Goal: Transaction & Acquisition: Book appointment/travel/reservation

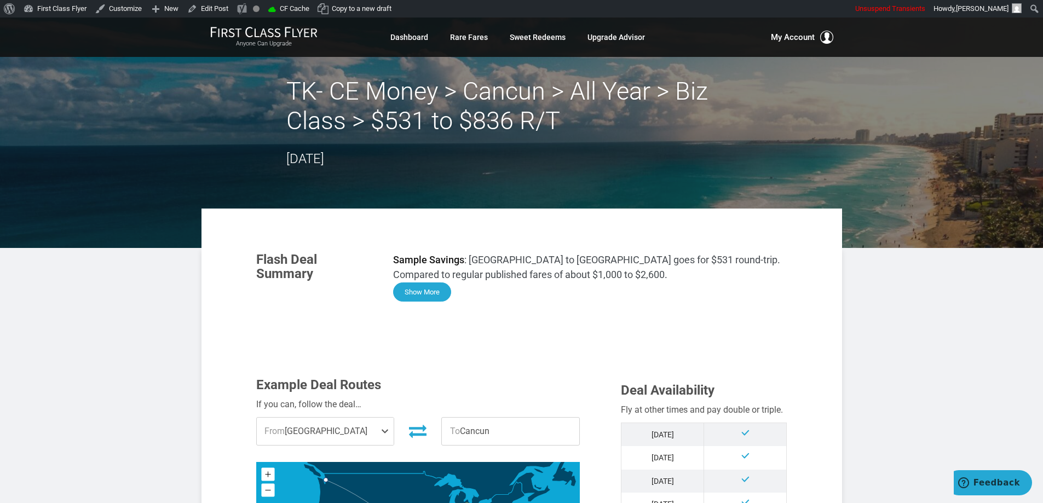
click at [429, 294] on button "Show More" at bounding box center [422, 292] width 58 height 19
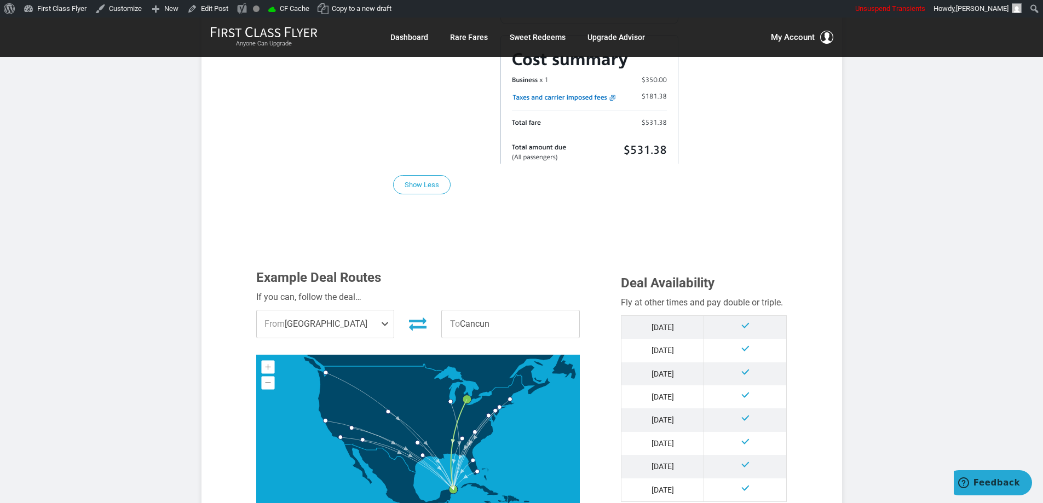
scroll to position [821, 0]
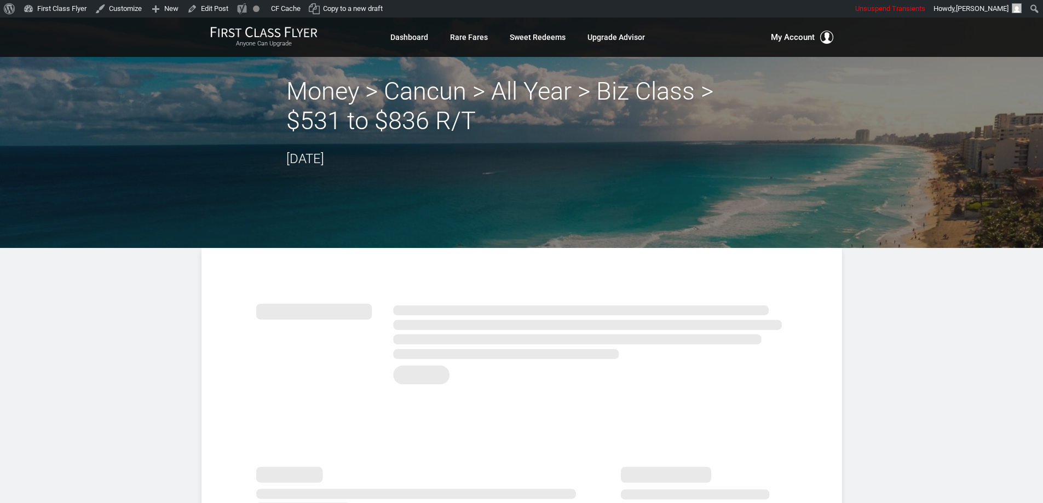
click at [357, 85] on h2 "Money > Cancun > All Year > Biz Class > $531 to $836 R/T" at bounding box center [521, 106] width 471 height 59
click at [412, 94] on h2 "Money > Cancun > All Year > Biz Class > $531 to $836 R/T" at bounding box center [521, 106] width 471 height 59
click at [484, 101] on h2 "Money > Cancun > All Year > Biz Class > $531 to $836 R/T" at bounding box center [521, 106] width 471 height 59
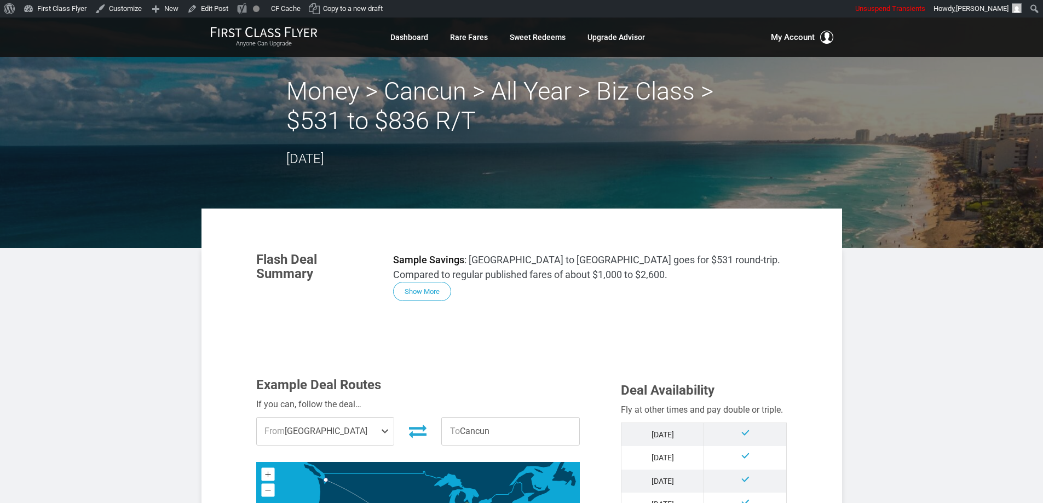
click at [678, 117] on h2 "Money > Cancun > All Year > Biz Class > $531 to $836 R/T" at bounding box center [521, 106] width 471 height 59
click at [399, 156] on div "Money > Cancun > All Year > Biz Class > $531 to $836 R/T October 07, 2025" at bounding box center [521, 123] width 471 height 93
click at [428, 297] on button "Show More" at bounding box center [422, 292] width 58 height 19
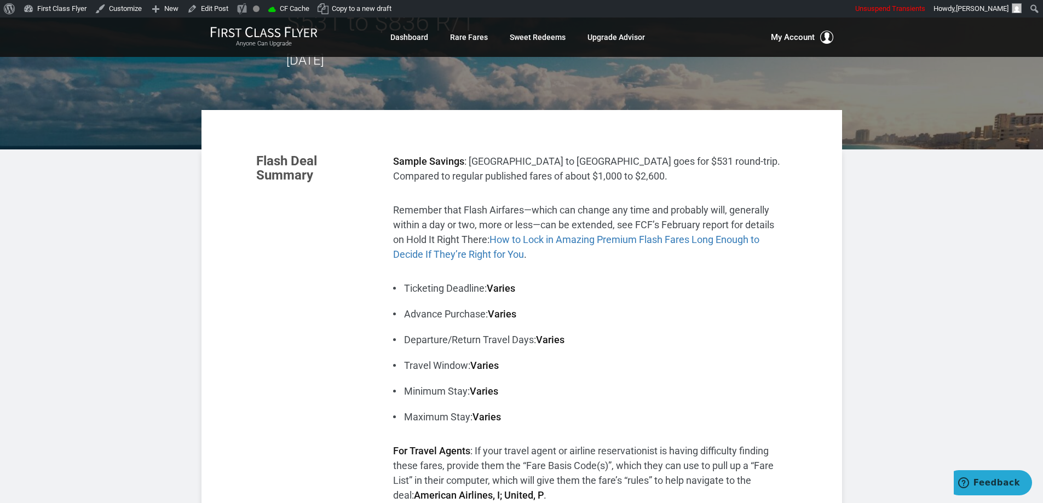
scroll to position [110, 0]
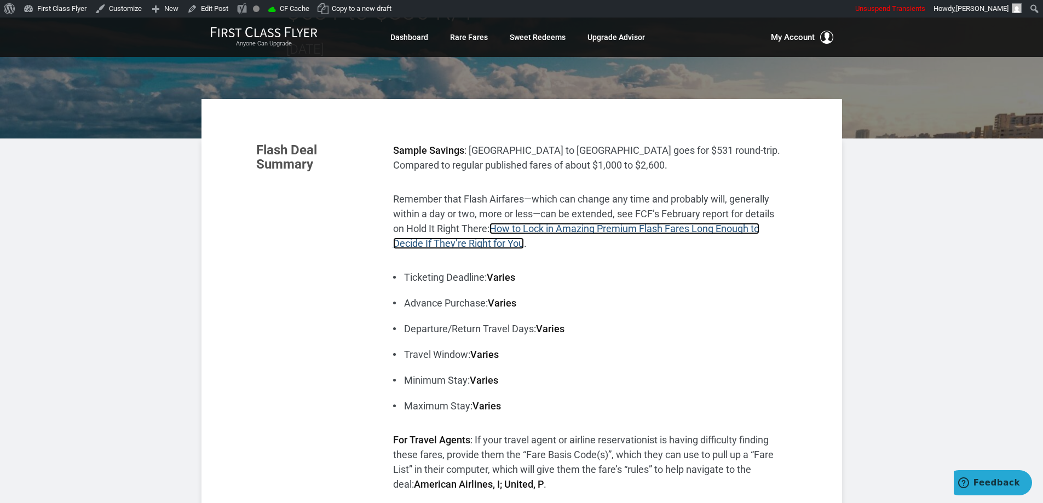
click at [700, 229] on link "How to Lock in Amazing Premium Flash Fares Long Enough to Decide If They’re Rig…" at bounding box center [576, 236] width 366 height 26
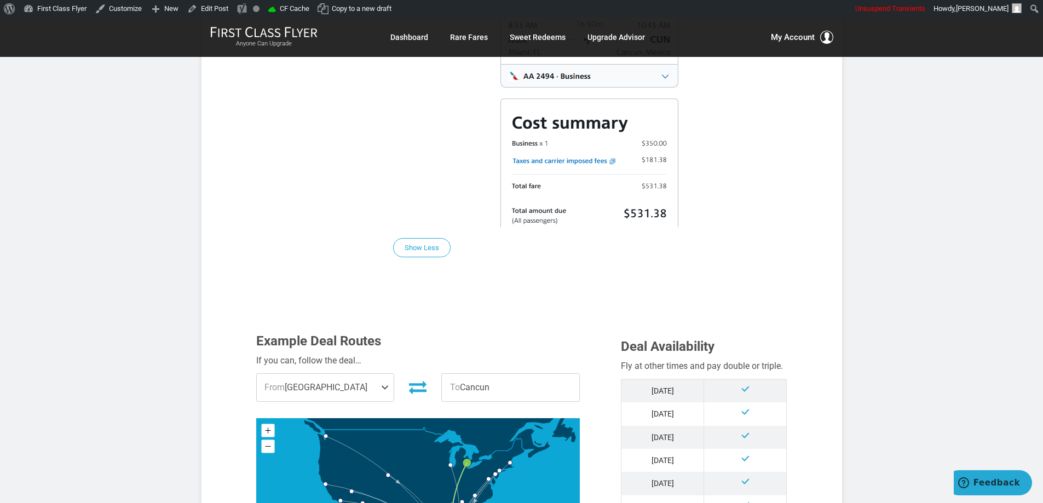
click at [736, 150] on p "Screenshot of sample fare on aa.com:" at bounding box center [590, 68] width 394 height 319
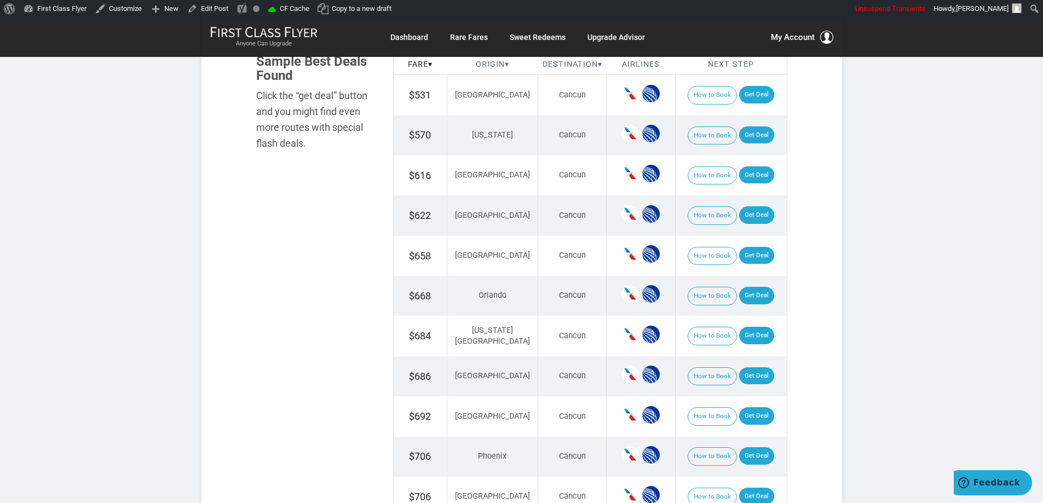
scroll to position [1260, 0]
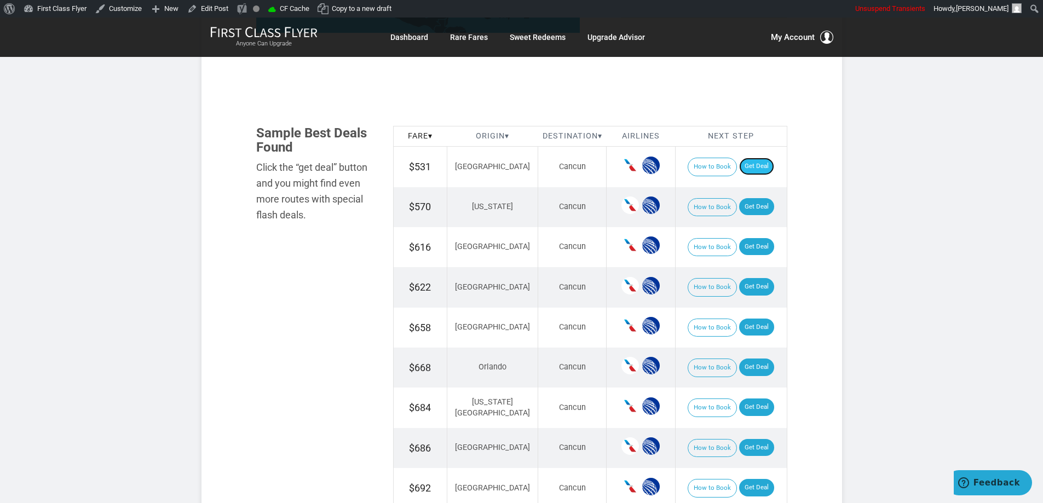
click at [739, 164] on link "Get Deal" at bounding box center [756, 167] width 35 height 18
click at [740, 169] on link "Get Deal" at bounding box center [756, 167] width 35 height 18
click at [752, 207] on link "Get Deal" at bounding box center [756, 207] width 35 height 18
click at [750, 247] on link "Get Deal" at bounding box center [756, 247] width 35 height 18
click at [752, 285] on link "Get Deal" at bounding box center [756, 287] width 35 height 18
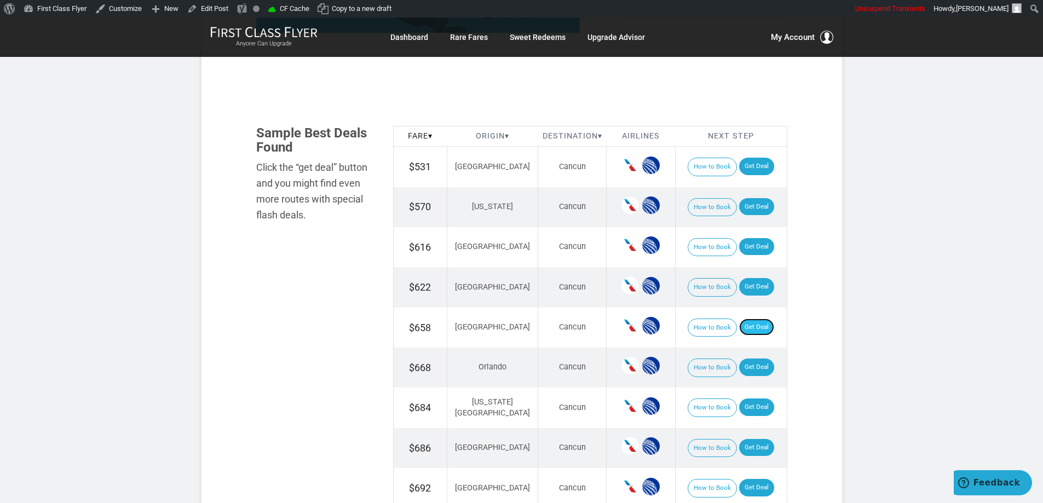
click at [749, 327] on link "Get Deal" at bounding box center [756, 328] width 35 height 18
click at [763, 330] on link "Get Deal" at bounding box center [756, 328] width 35 height 18
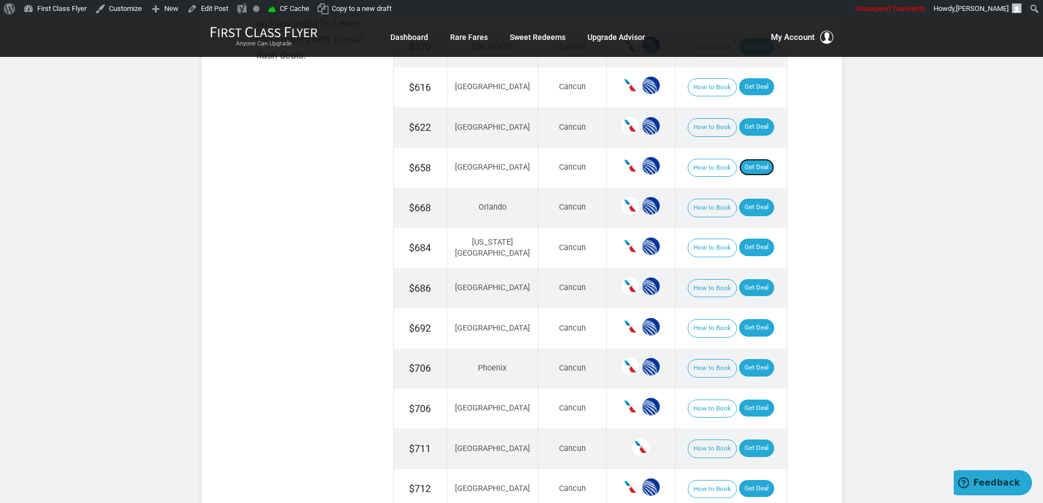
scroll to position [1424, 0]
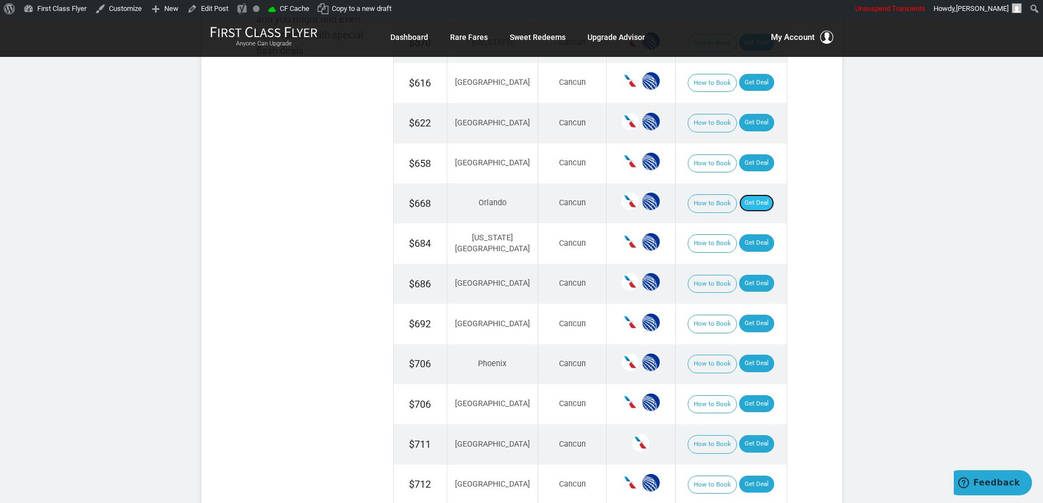
click at [752, 202] on link "Get Deal" at bounding box center [756, 203] width 35 height 18
click at [760, 243] on link "Get Deal" at bounding box center [756, 243] width 35 height 18
click at [749, 276] on link "Get Deal" at bounding box center [756, 284] width 35 height 18
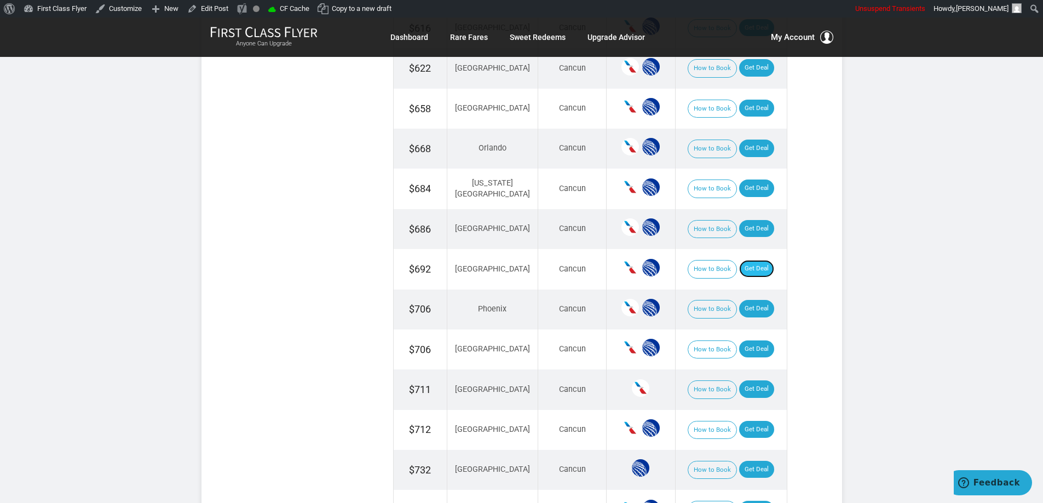
click at [751, 266] on link "Get Deal" at bounding box center [756, 269] width 35 height 18
click at [756, 260] on link "Get Deal" at bounding box center [756, 269] width 35 height 18
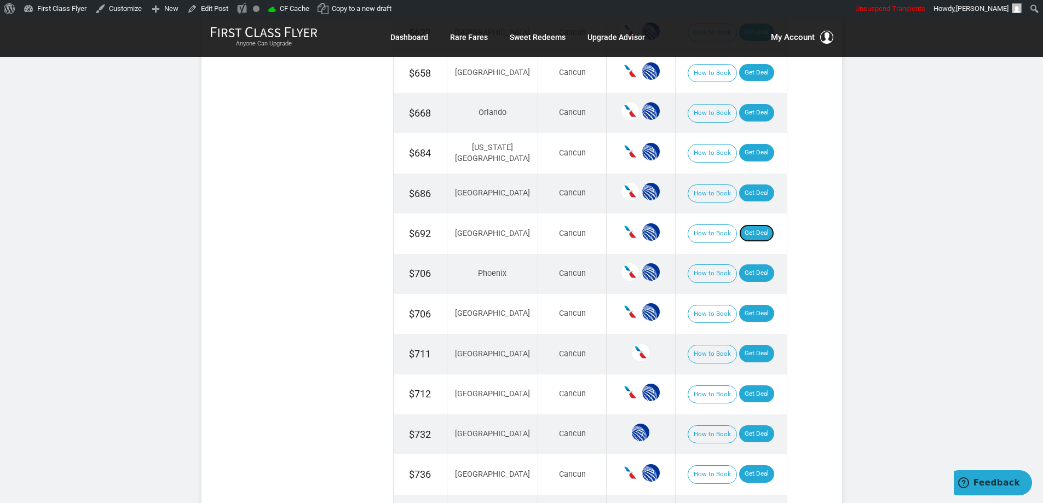
scroll to position [1533, 0]
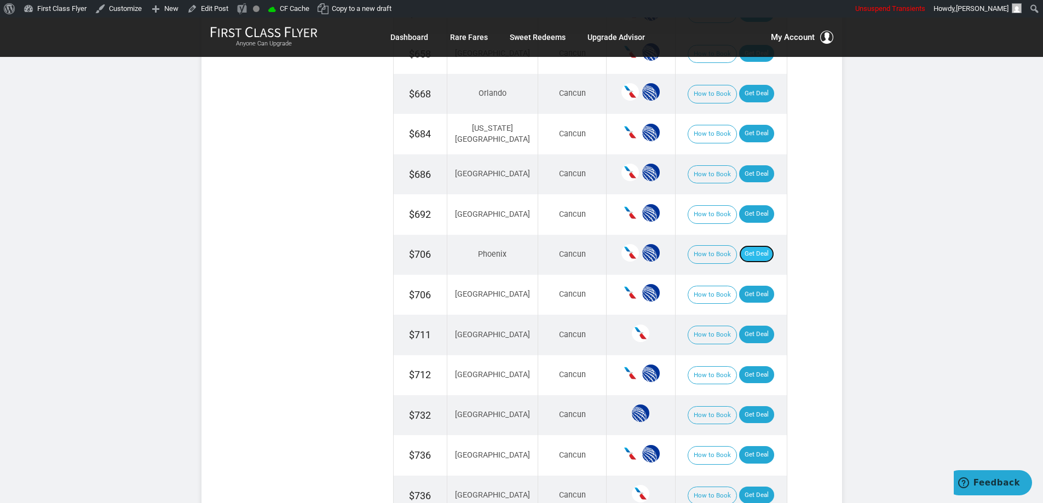
click at [745, 245] on link "Get Deal" at bounding box center [756, 254] width 35 height 18
click at [757, 292] on link "Get Deal" at bounding box center [756, 295] width 35 height 18
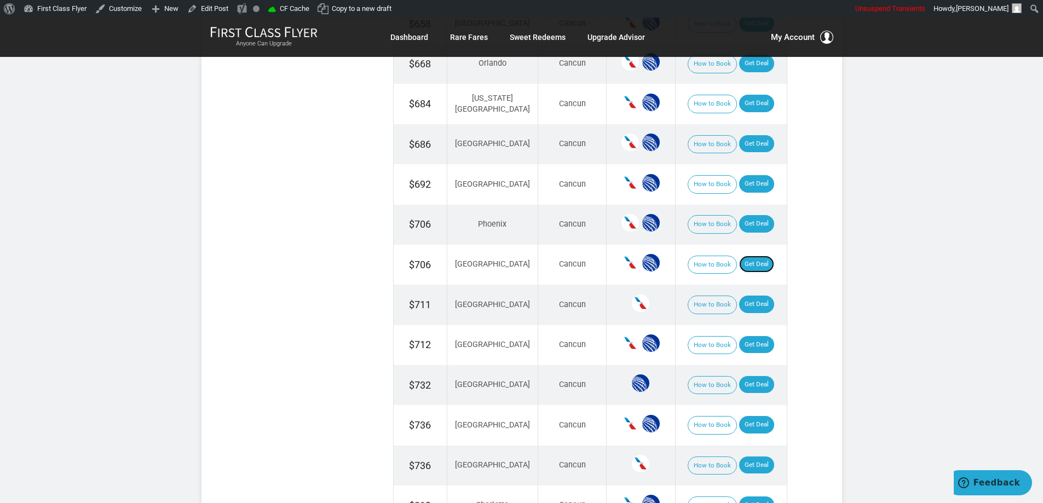
scroll to position [1588, 0]
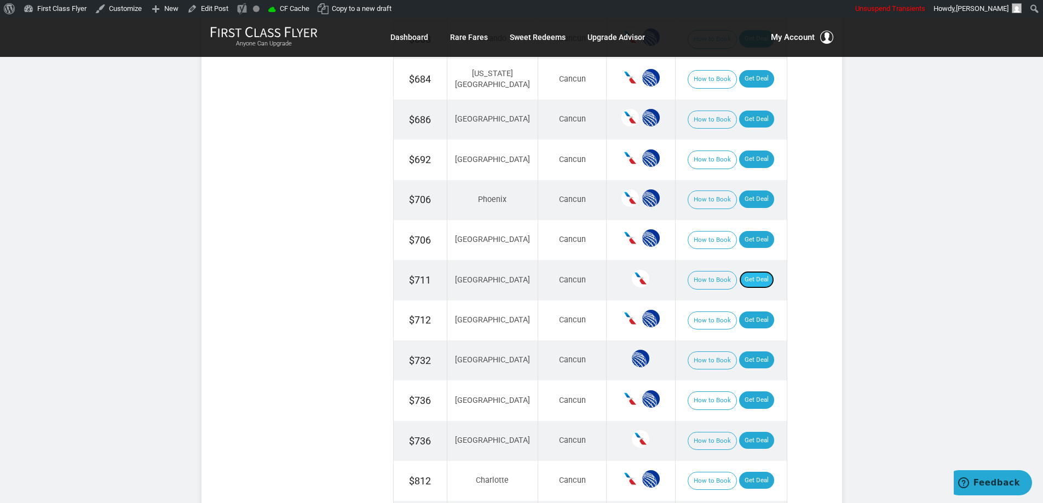
click at [758, 280] on link "Get Deal" at bounding box center [756, 280] width 35 height 18
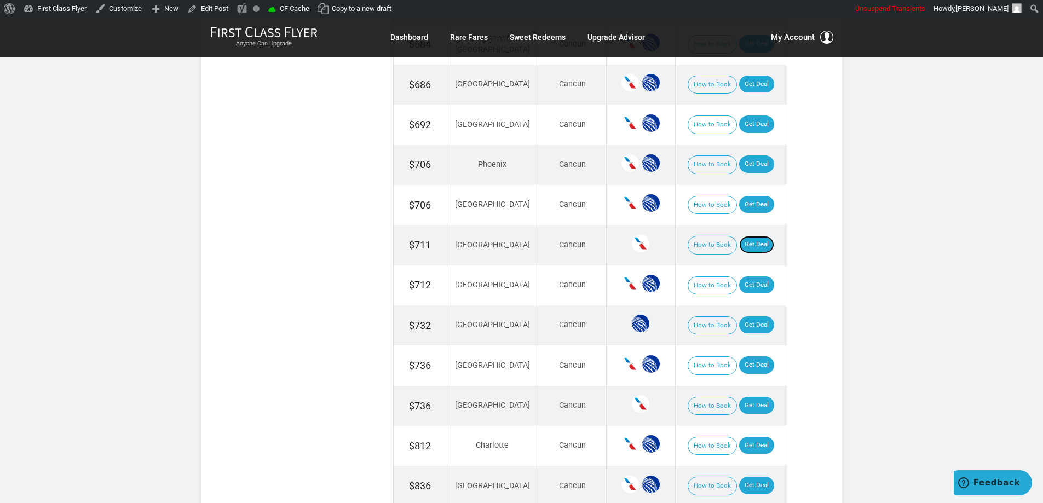
scroll to position [1643, 0]
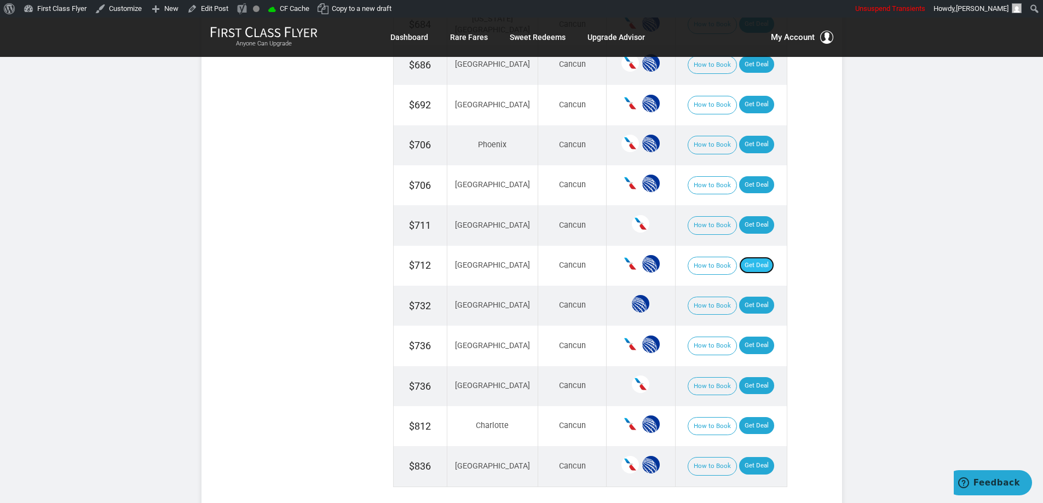
click at [752, 257] on link "Get Deal" at bounding box center [756, 266] width 35 height 18
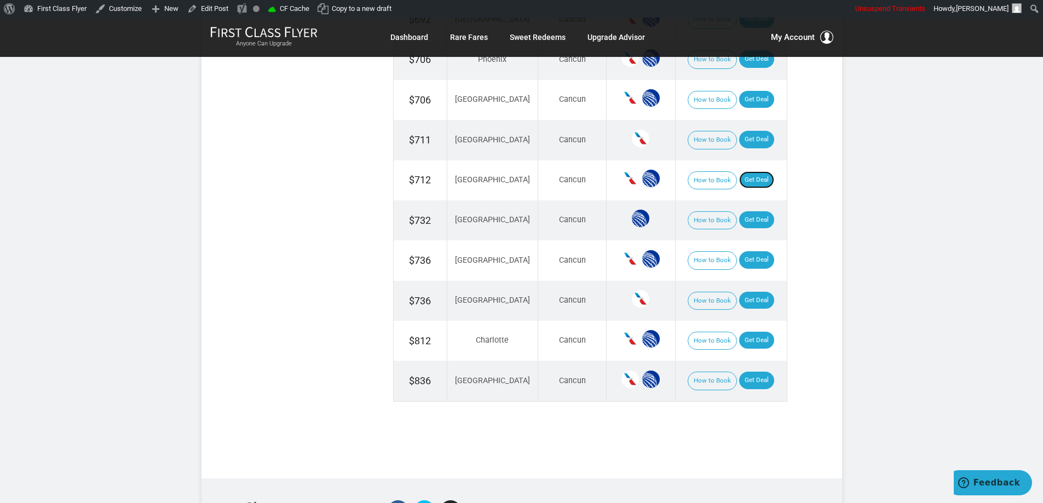
scroll to position [1752, 0]
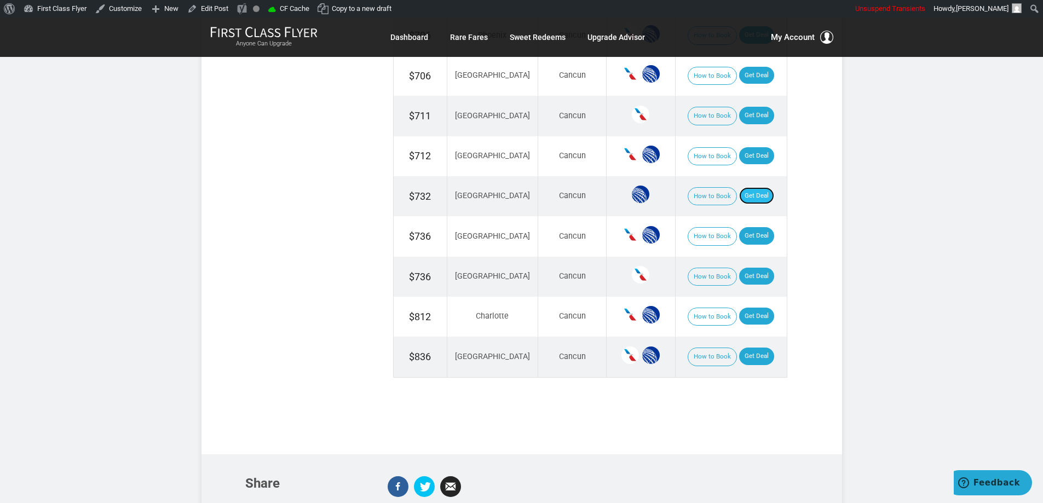
click at [750, 187] on link "Get Deal" at bounding box center [756, 196] width 35 height 18
click at [752, 227] on link "Get Deal" at bounding box center [756, 236] width 35 height 18
click at [743, 227] on link "Get Deal" at bounding box center [756, 236] width 35 height 18
click at [755, 273] on link "Get Deal" at bounding box center [756, 277] width 35 height 18
click at [739, 308] on link "Get Deal" at bounding box center [756, 317] width 35 height 18
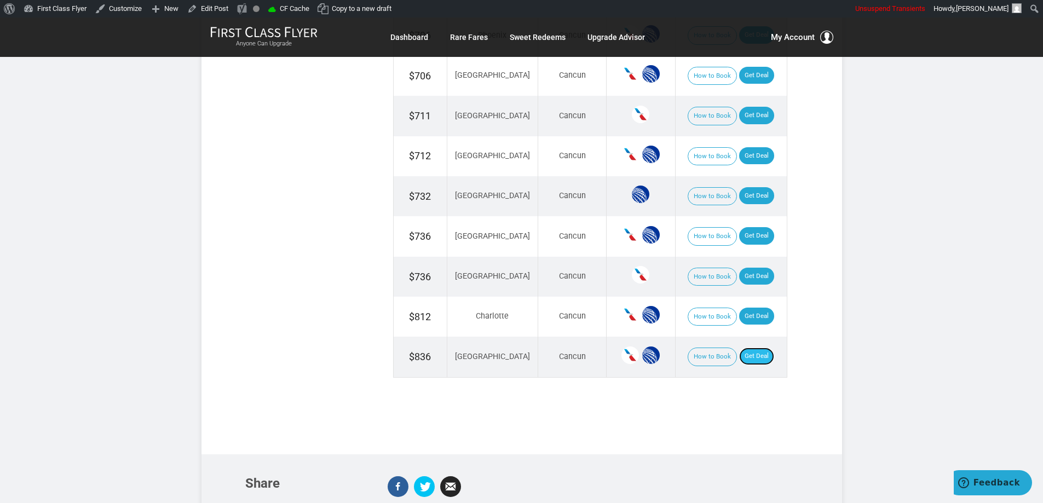
click at [739, 350] on link "Get Deal" at bounding box center [756, 357] width 35 height 18
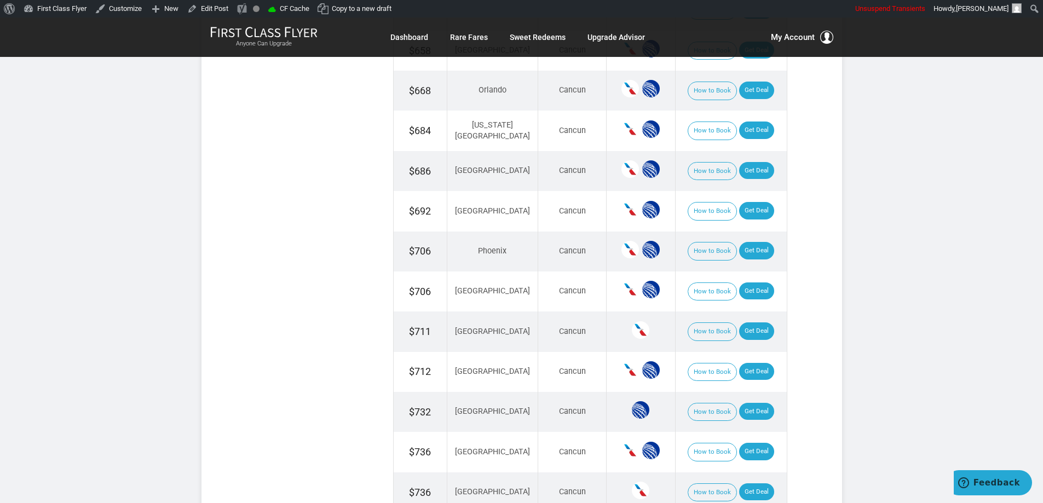
scroll to position [1533, 0]
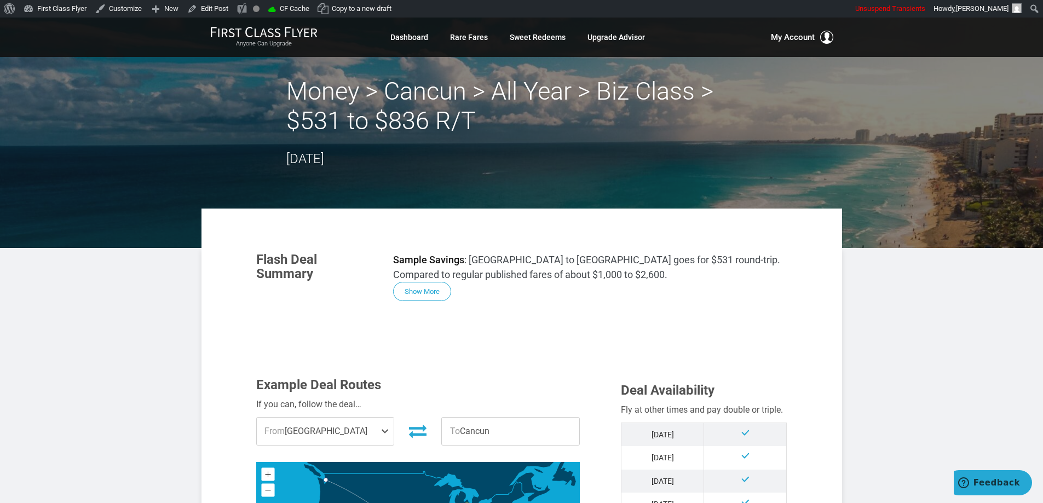
drag, startPoint x: 509, startPoint y: 114, endPoint x: 503, endPoint y: 125, distance: 12.8
click at [508, 116] on h2 "Money > Cancun > All Year > Biz Class > $531 to $836 R/T" at bounding box center [521, 106] width 471 height 59
click at [429, 296] on button "Show More" at bounding box center [422, 292] width 58 height 19
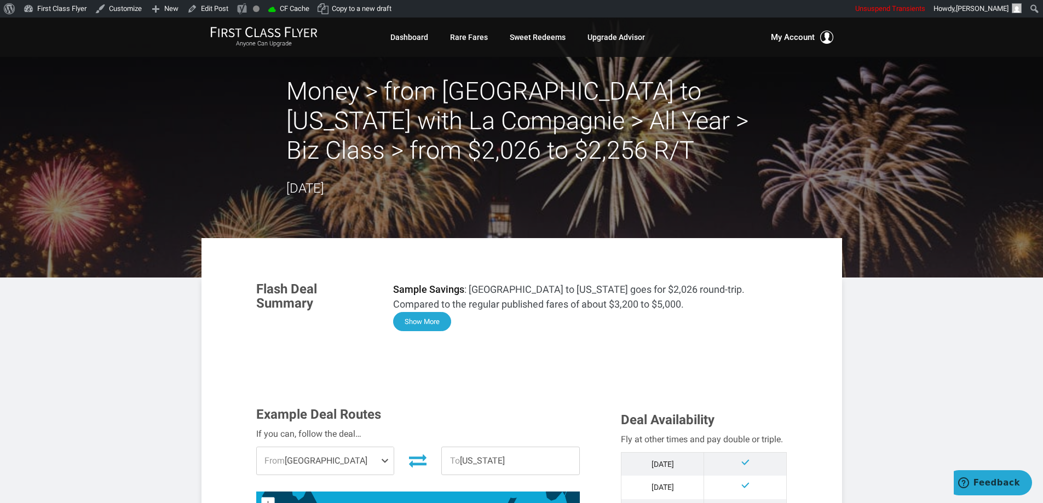
click at [429, 317] on button "Show More" at bounding box center [422, 321] width 58 height 19
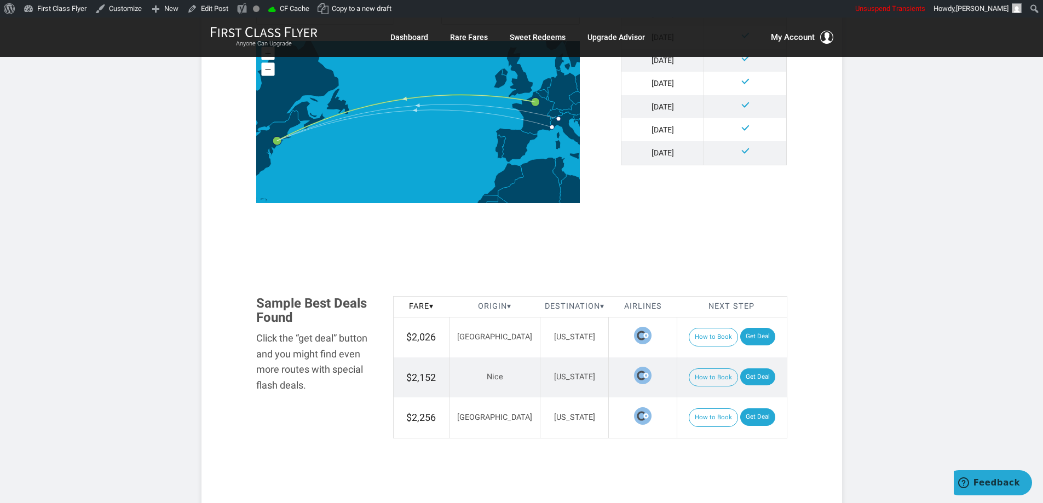
scroll to position [1172, 0]
